Goal: Transaction & Acquisition: Purchase product/service

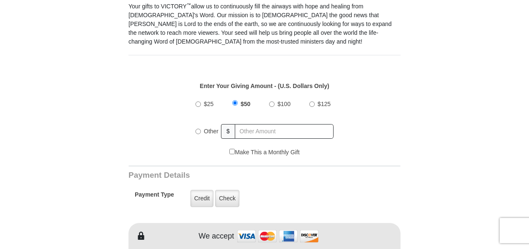
scroll to position [261, 0]
click at [199, 101] on input "$25" at bounding box center [197, 103] width 5 height 5
radio input "true"
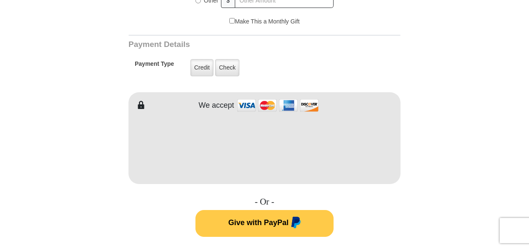
scroll to position [378, 0]
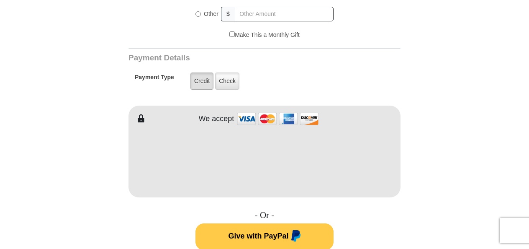
click at [203, 72] on label "Credit" at bounding box center [201, 80] width 23 height 17
click at [0, 0] on input "Credit" at bounding box center [0, 0] width 0 height 0
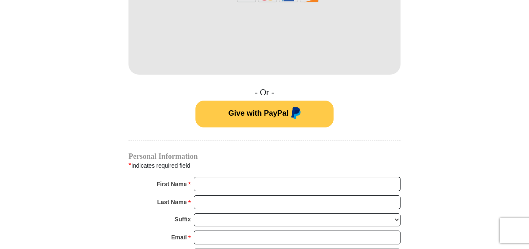
scroll to position [501, 0]
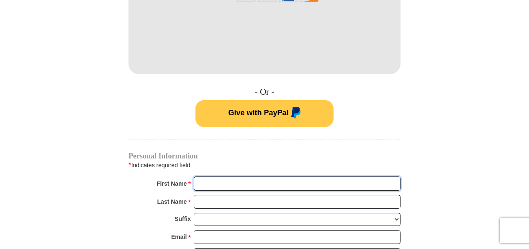
click at [233, 176] on input "First Name *" at bounding box center [297, 183] width 207 height 14
type input "[PERSON_NAME] and [PERSON_NAME]"
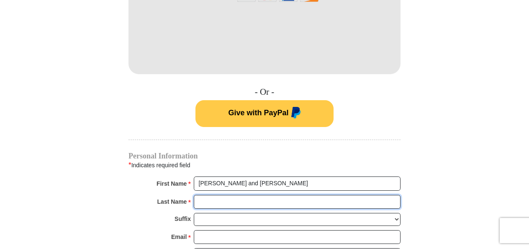
type input "[PERSON_NAME]"
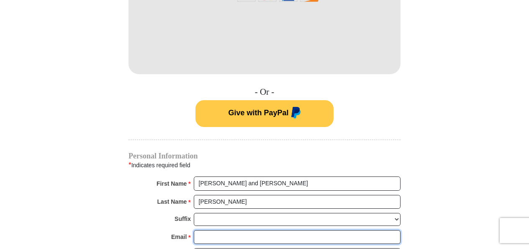
type input "[EMAIL_ADDRESS][DOMAIN_NAME]"
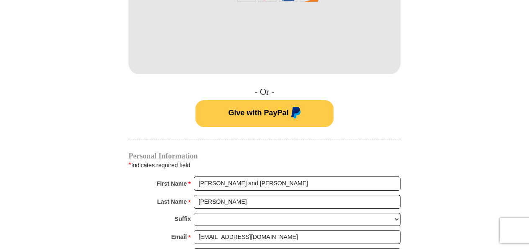
type input "PO Box 754"
type input "[GEOGRAPHIC_DATA]"
type input "33827"
type input "8639789707"
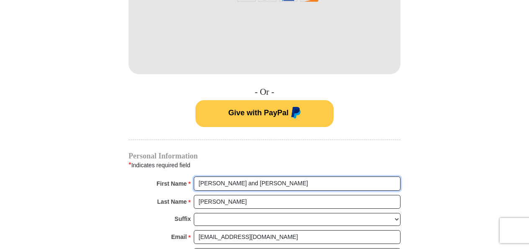
radio input "true"
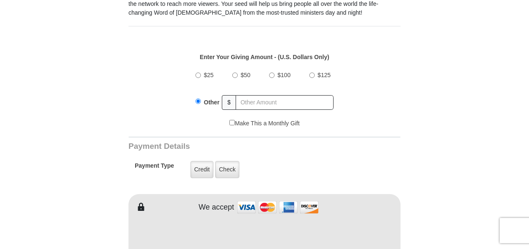
scroll to position [285, 0]
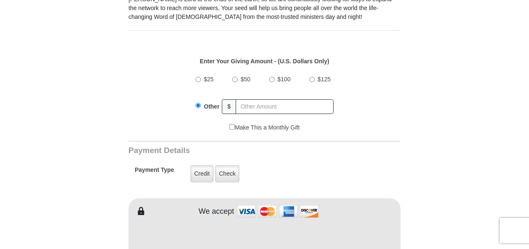
click at [198, 77] on input "$25" at bounding box center [197, 79] width 5 height 5
radio input "true"
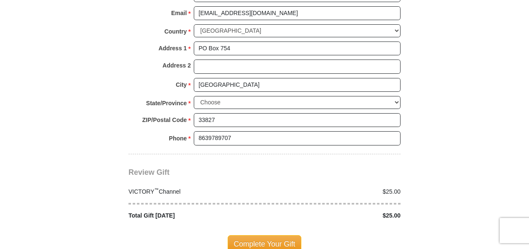
scroll to position [849, 0]
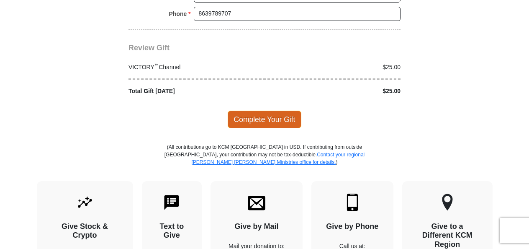
click at [255, 111] on span "Complete Your Gift" at bounding box center [265, 120] width 74 height 18
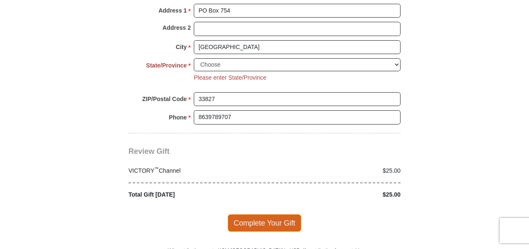
scroll to position [755, 0]
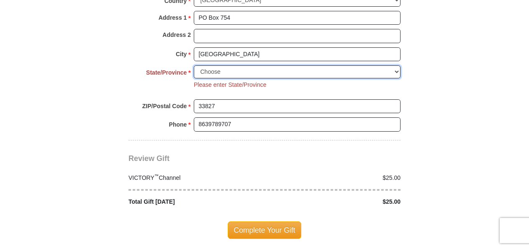
click at [238, 65] on select "Choose [US_STATE] [US_STATE] [US_STATE] [US_STATE] [US_STATE] Armed Forces Amer…" at bounding box center [297, 71] width 207 height 13
select select "FL"
click at [194, 65] on select "Choose [US_STATE] [US_STATE] [US_STATE] [US_STATE] [US_STATE] Armed Forces Amer…" at bounding box center [297, 71] width 207 height 13
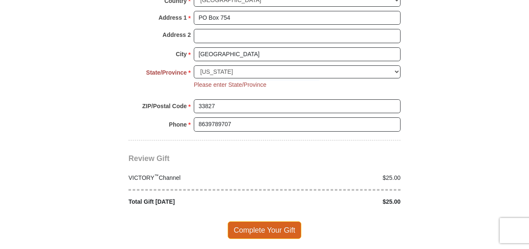
click at [249, 221] on span "Complete Your Gift" at bounding box center [265, 230] width 74 height 18
